Goal: Task Accomplishment & Management: Use online tool/utility

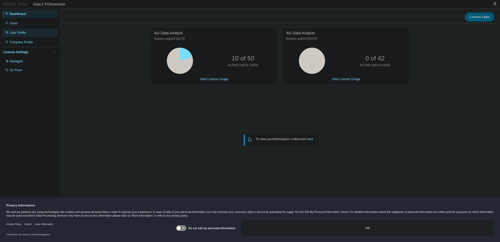
click at [21, 33] on div "User Profile" at bounding box center [18, 33] width 16 height 4
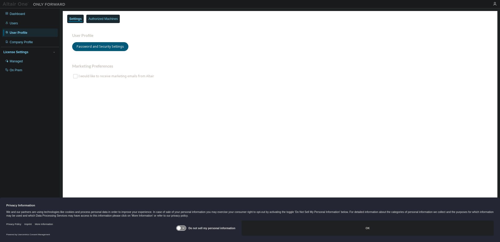
click at [110, 20] on div "Authorized Machines" at bounding box center [102, 19] width 29 height 4
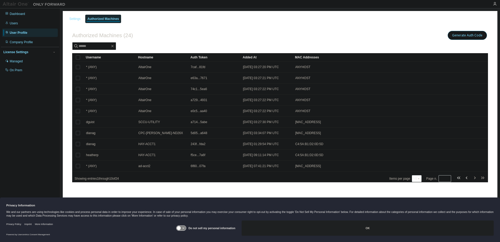
click at [460, 36] on button "Generate Auth Code" at bounding box center [466, 35] width 39 height 9
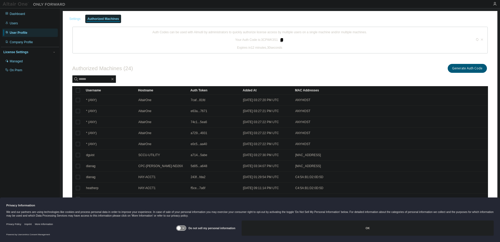
click at [279, 41] on icon at bounding box center [281, 40] width 5 height 5
click at [473, 39] on div at bounding box center [463, 40] width 41 height 20
click at [475, 40] on icon at bounding box center [476, 39] width 3 height 3
click at [461, 68] on button "Generate Auth Code" at bounding box center [466, 68] width 39 height 9
click at [280, 40] on icon at bounding box center [281, 40] width 3 height 4
